Goal: Task Accomplishment & Management: Use online tool/utility

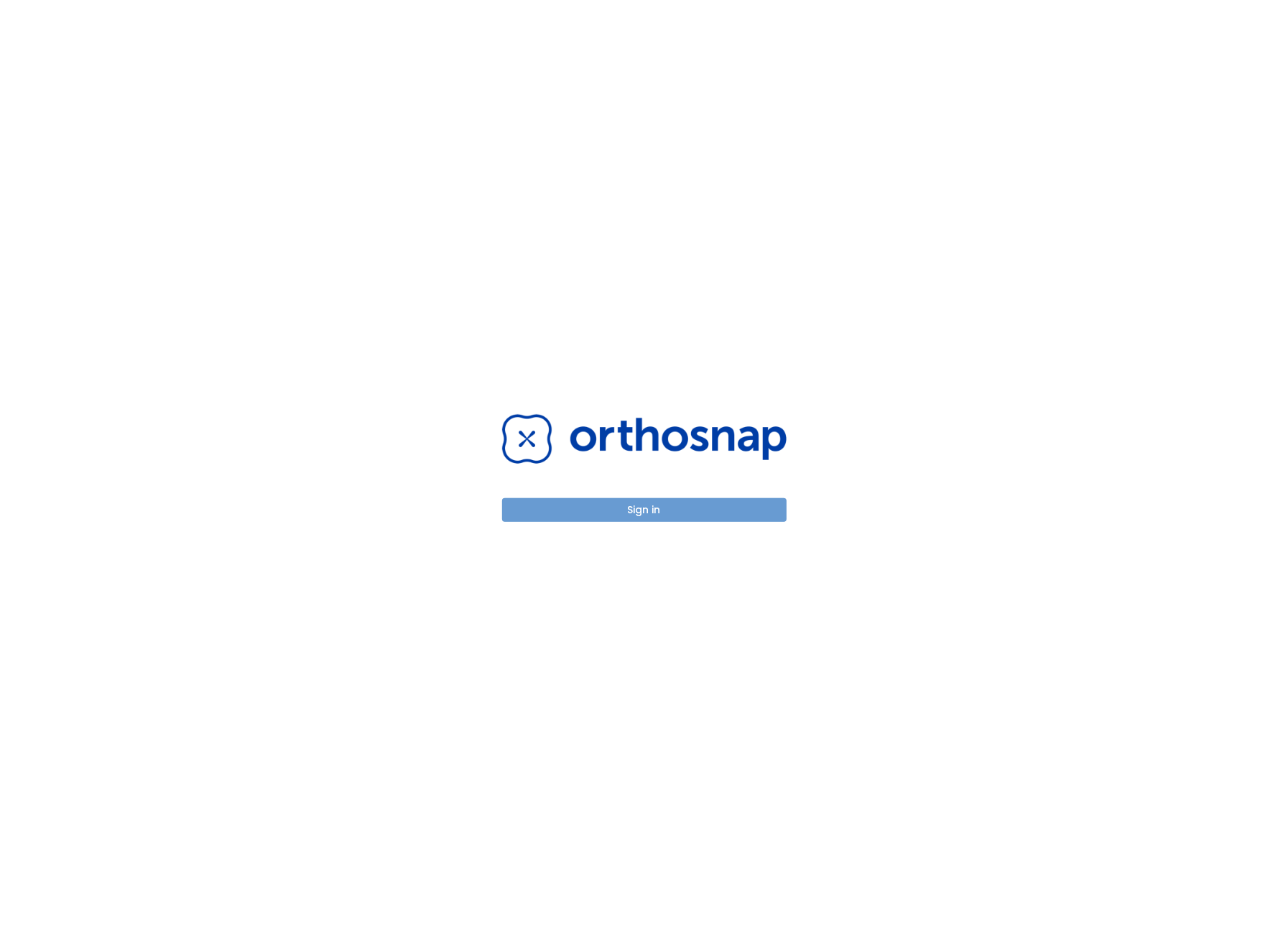
click at [622, 511] on button "Sign in" at bounding box center [644, 510] width 285 height 24
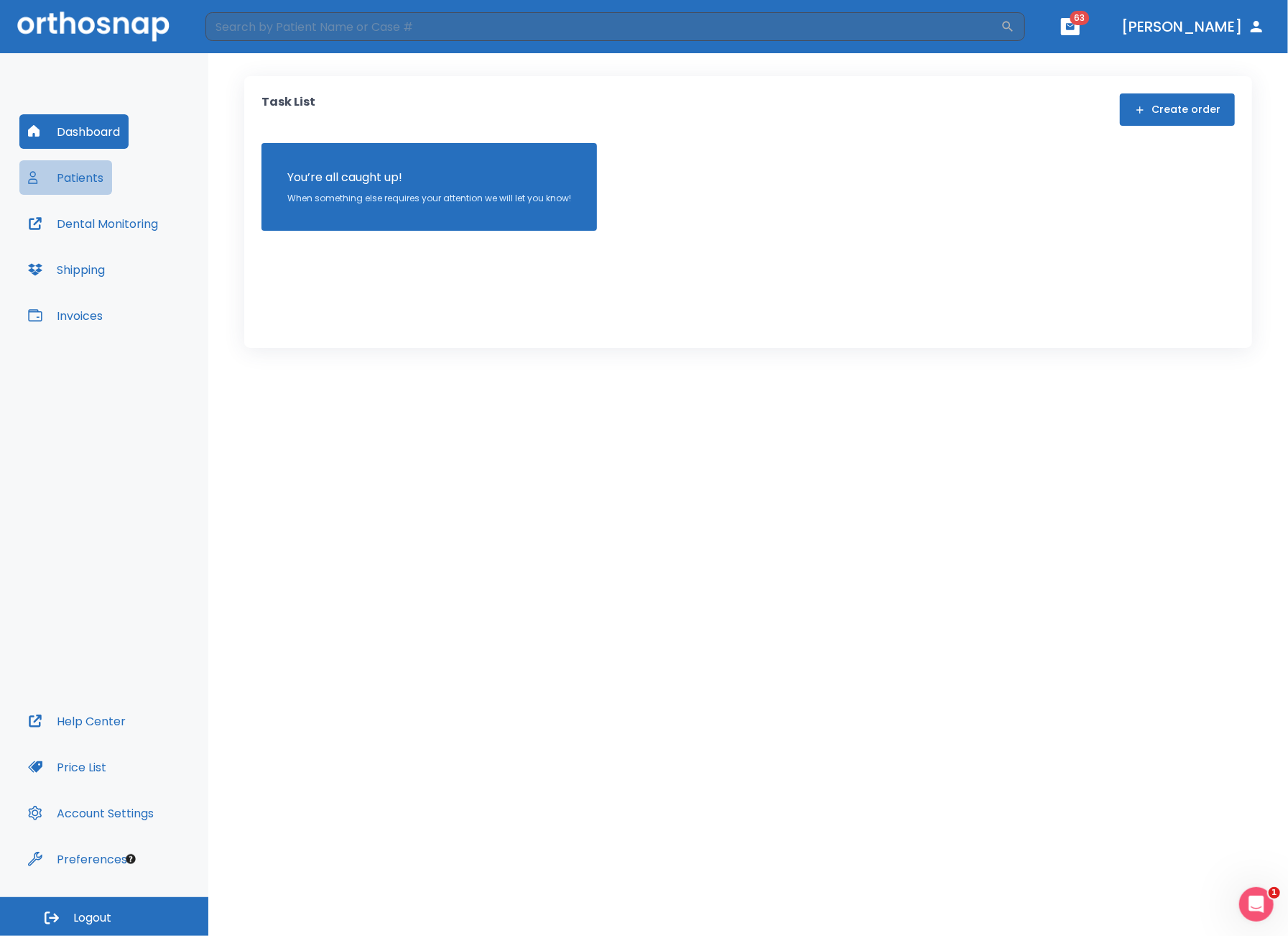
click at [82, 190] on button "Patients" at bounding box center [66, 177] width 93 height 35
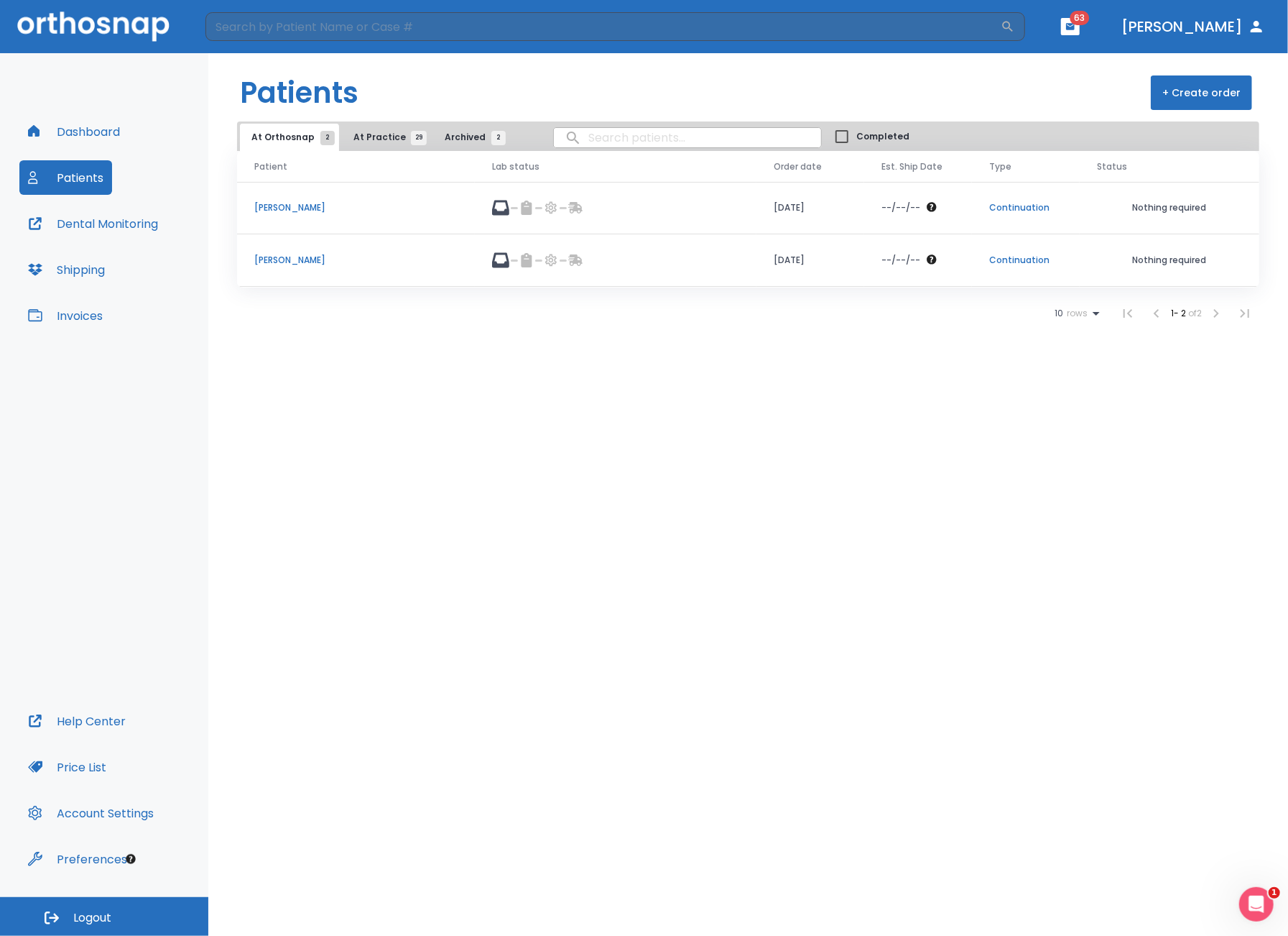
click at [370, 133] on span "At Practice 29" at bounding box center [385, 137] width 65 height 13
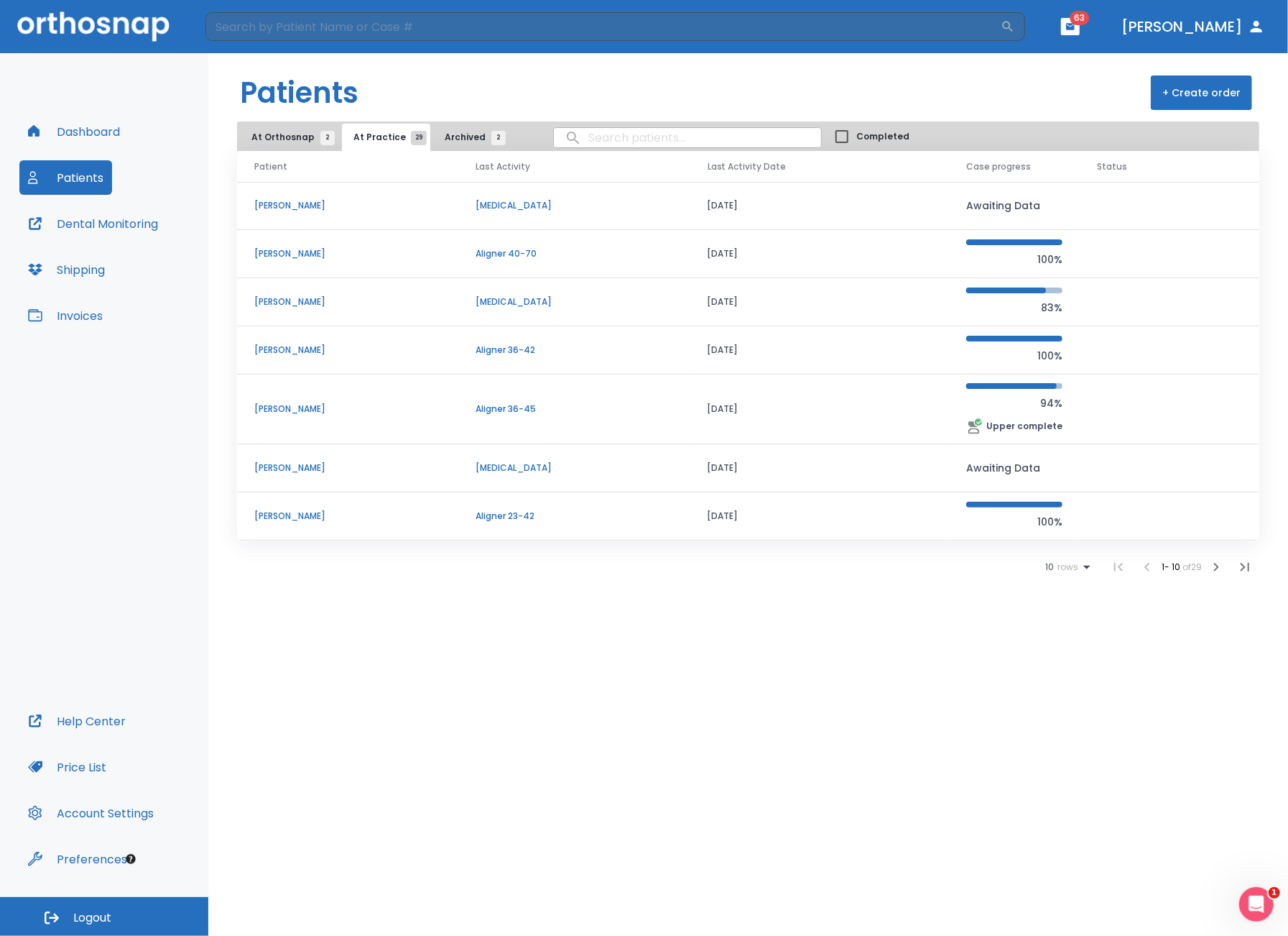
click at [624, 150] on input "search" at bounding box center [688, 137] width 268 height 28
type input "farmer"
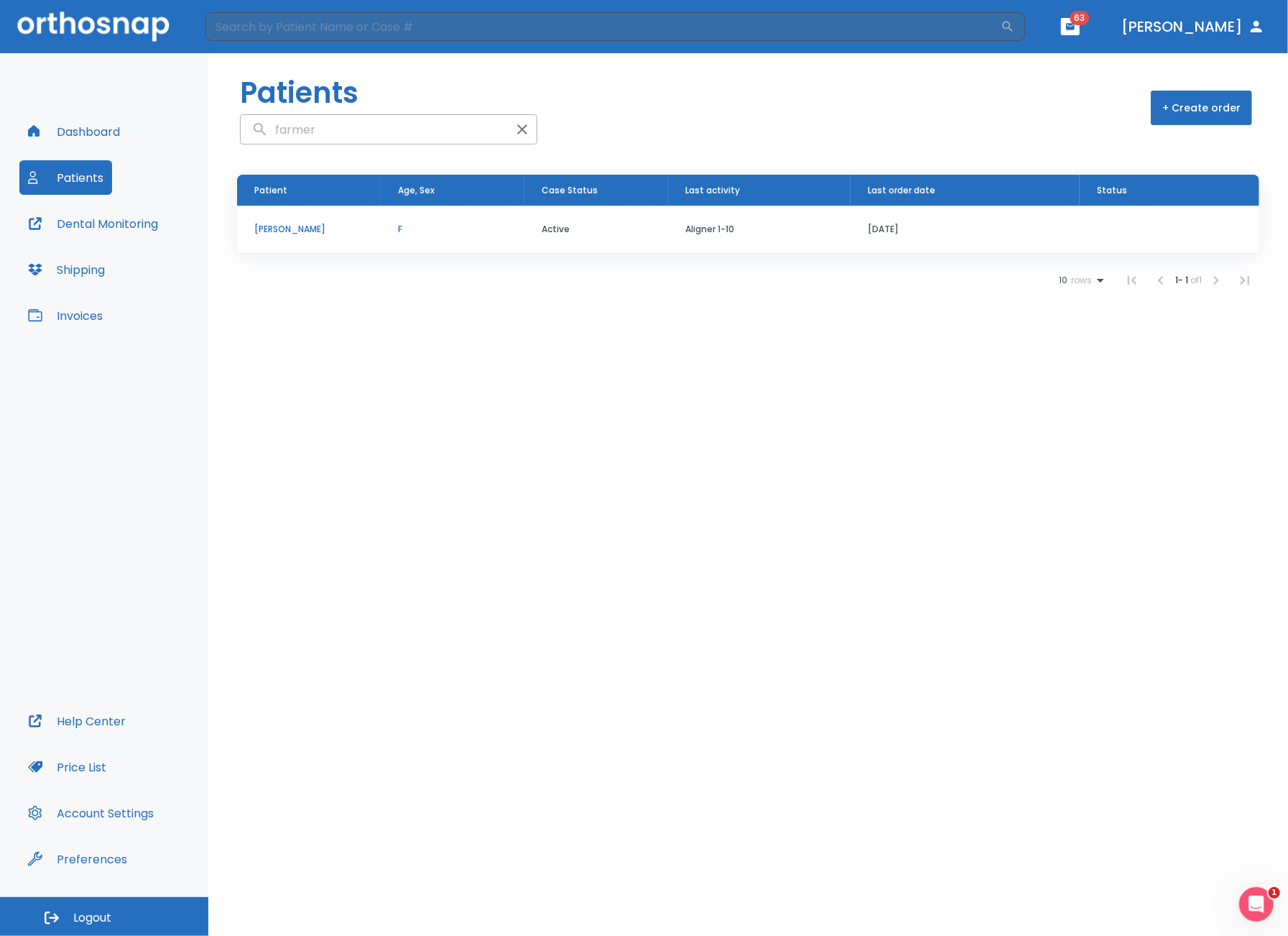
click at [334, 234] on p "[PERSON_NAME]" at bounding box center [308, 229] width 109 height 13
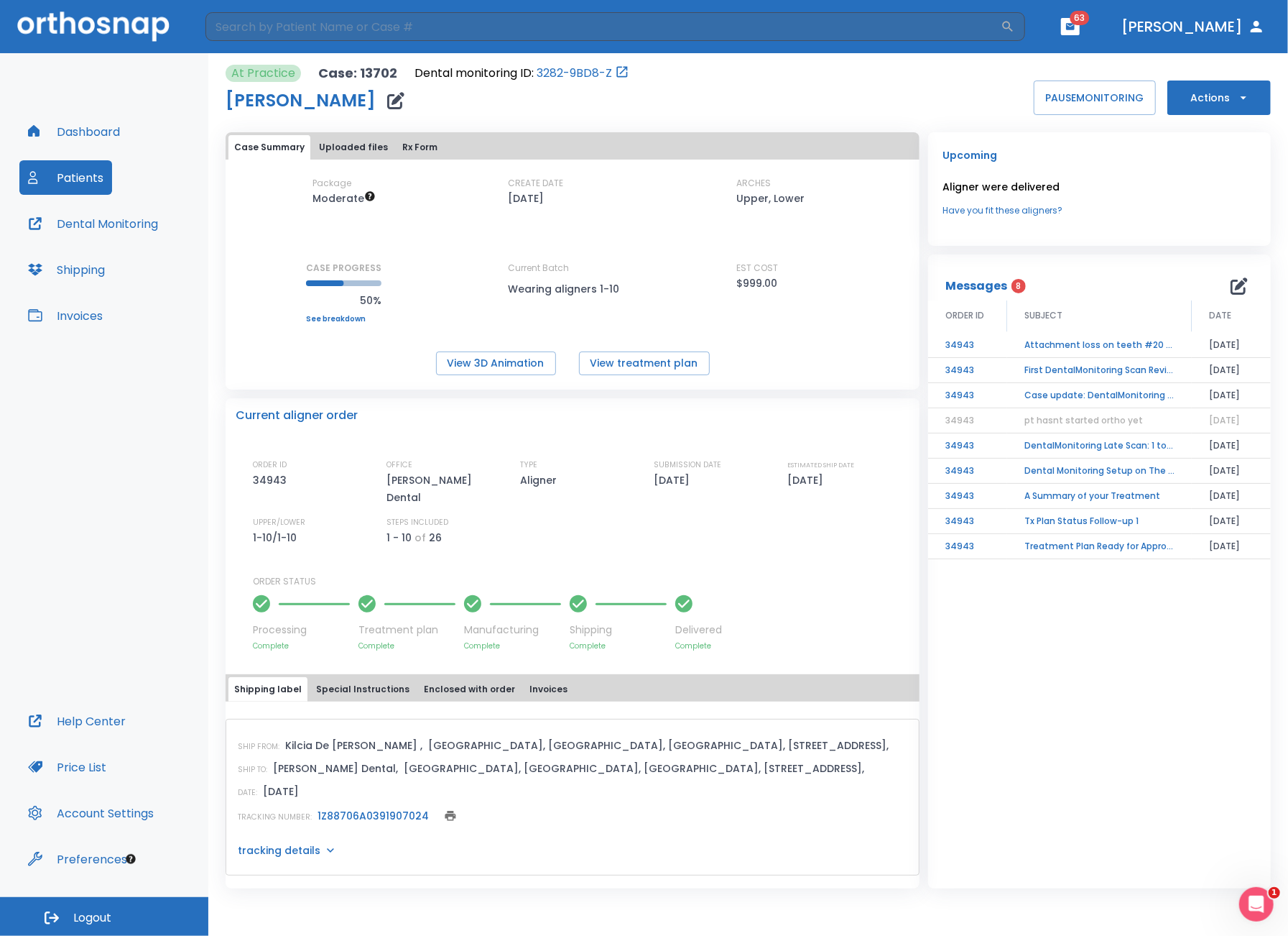
click at [1209, 107] on button "Actions" at bounding box center [1220, 98] width 104 height 35
click at [1221, 218] on li "Order Next Aligners" at bounding box center [1220, 210] width 104 height 36
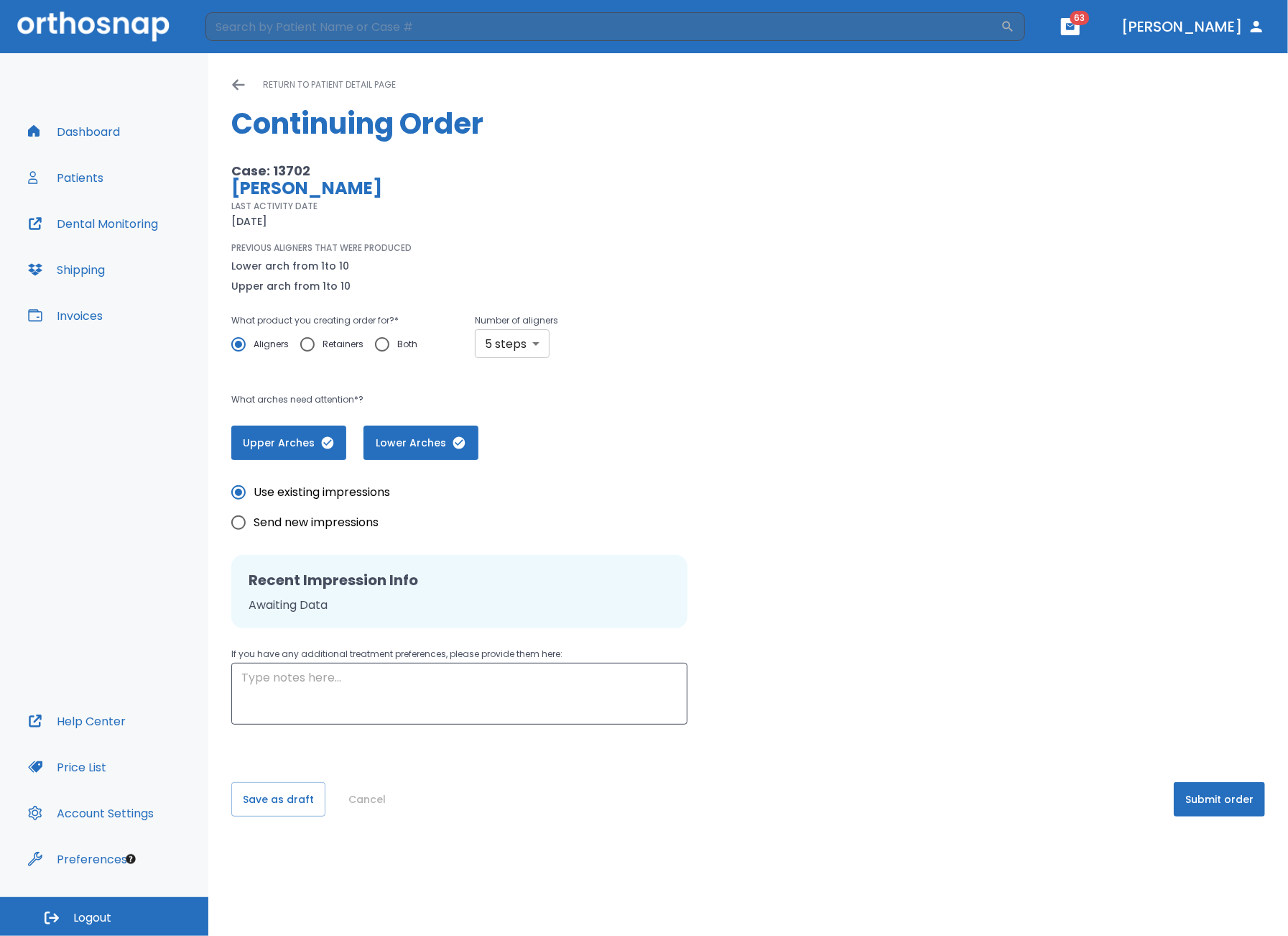
click at [509, 346] on body "​ 63 [PERSON_NAME] Dashboard Patients Dental Monitoring Shipping Invoices Help …" at bounding box center [644, 468] width 1288 height 936
click at [520, 458] on li "10 steps" at bounding box center [510, 454] width 83 height 26
type input "10"
click at [1212, 802] on button "Submit order" at bounding box center [1220, 799] width 91 height 35
